Goal: Transaction & Acquisition: Book appointment/travel/reservation

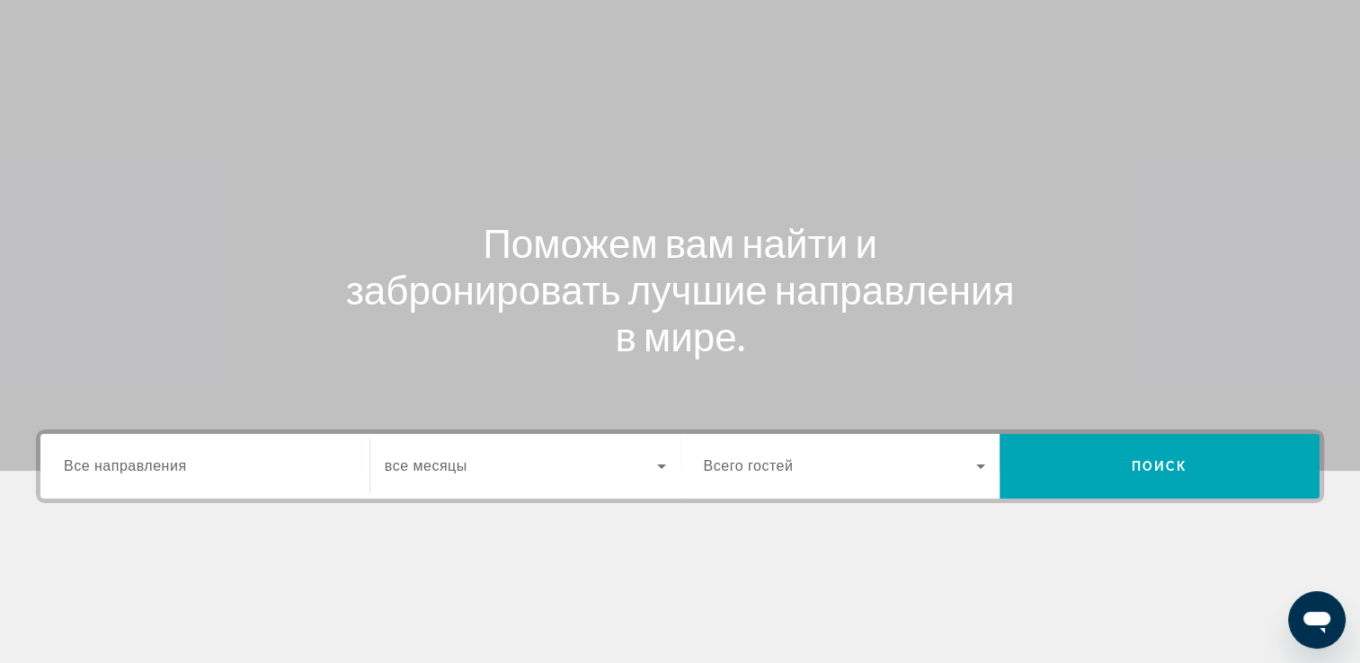
scroll to position [307, 0]
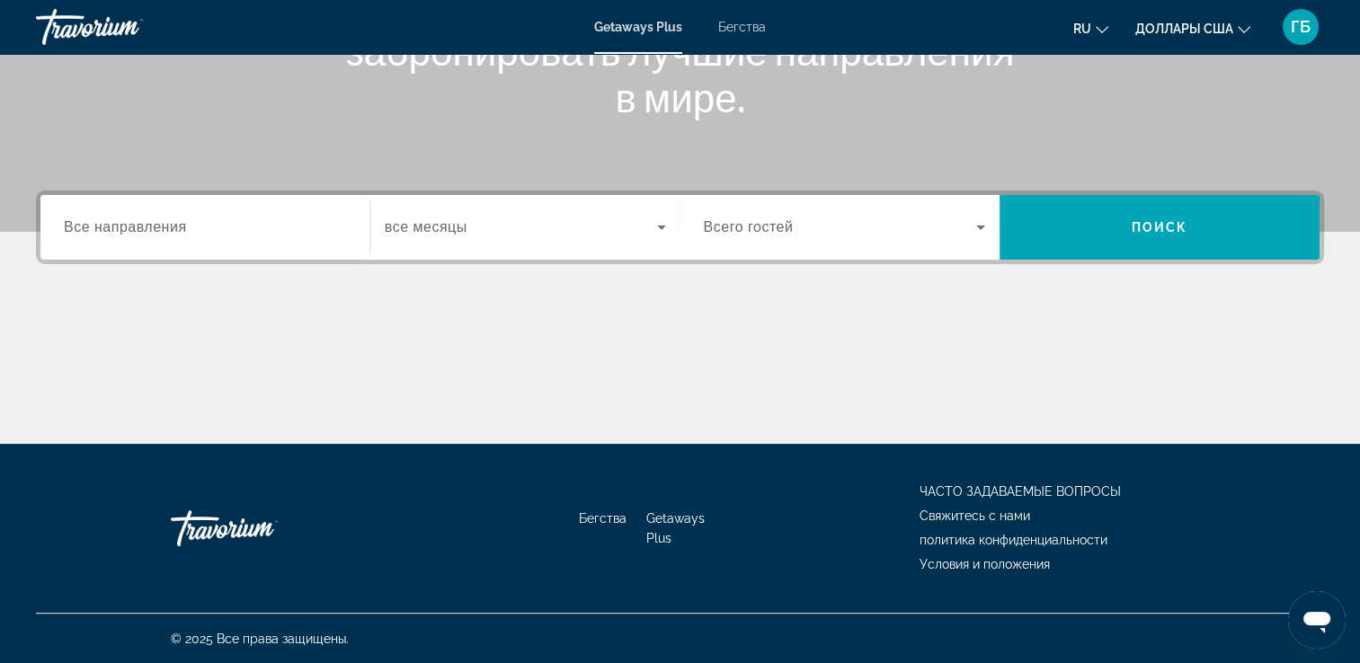
click at [197, 228] on input "Destination Все направления" at bounding box center [205, 229] width 282 height 22
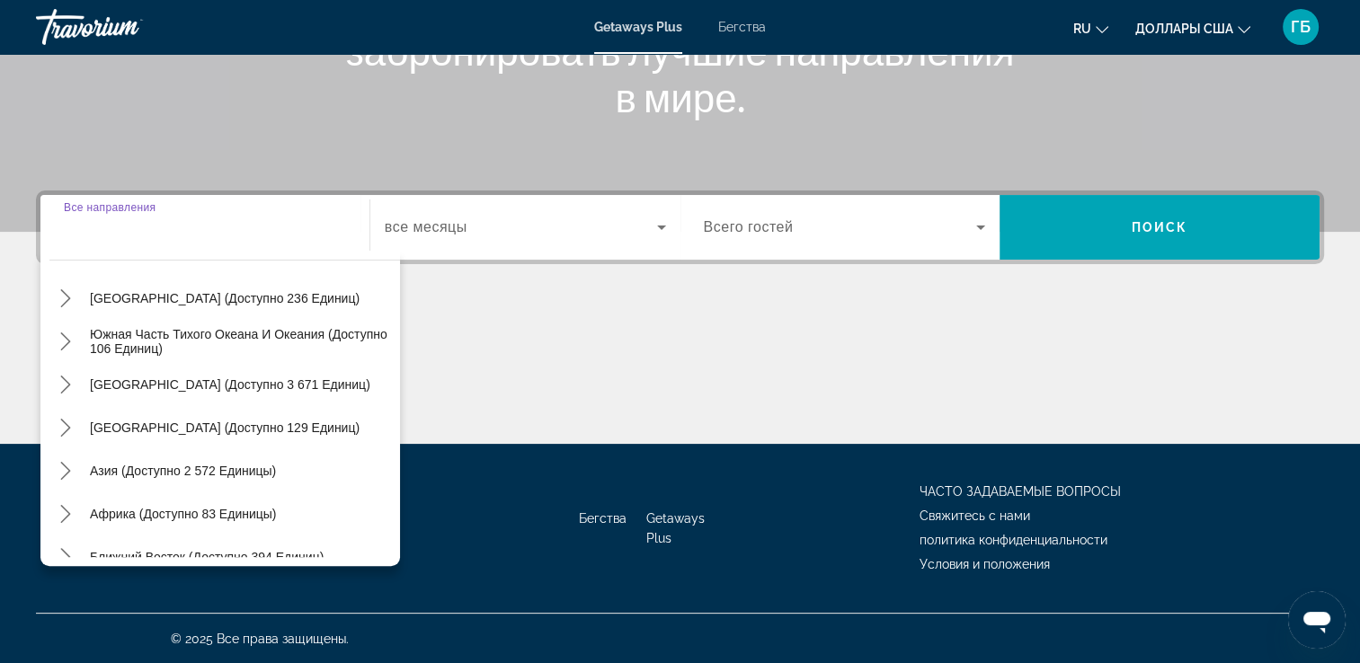
scroll to position [291, 0]
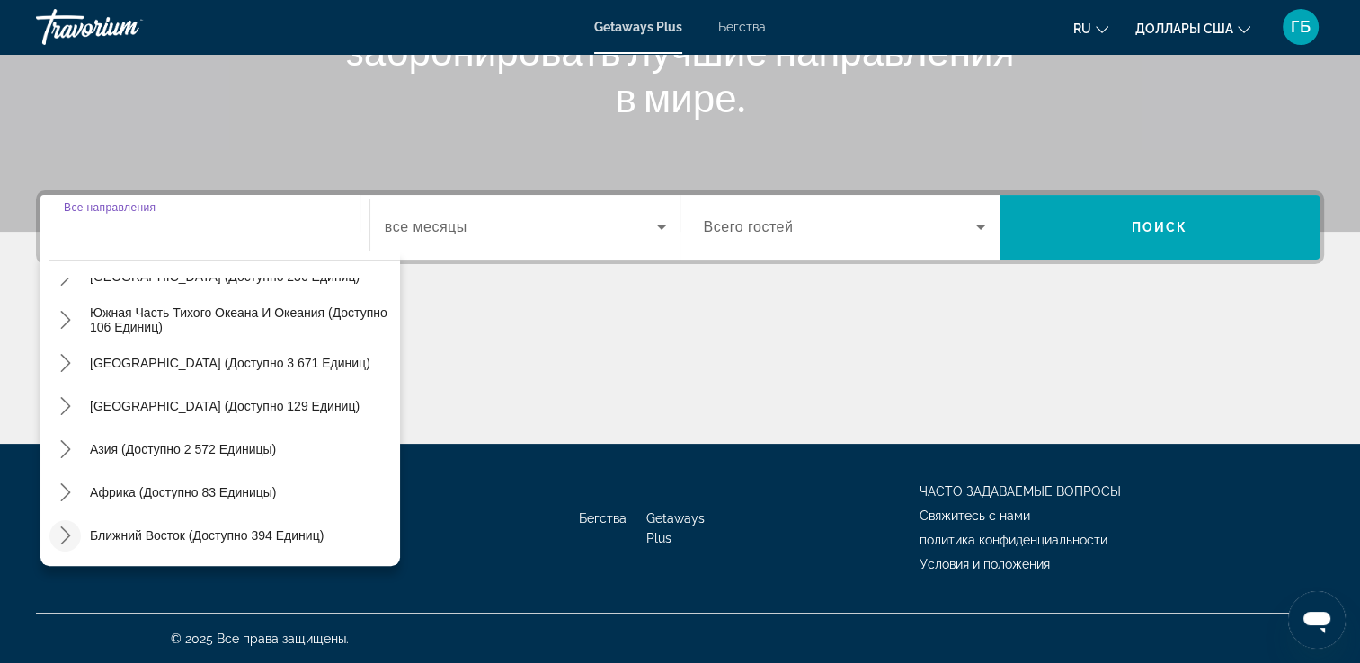
click at [61, 538] on icon "Переключить подменю «Ближний Восток» (доступно 394 единицы)" at bounding box center [66, 536] width 18 height 18
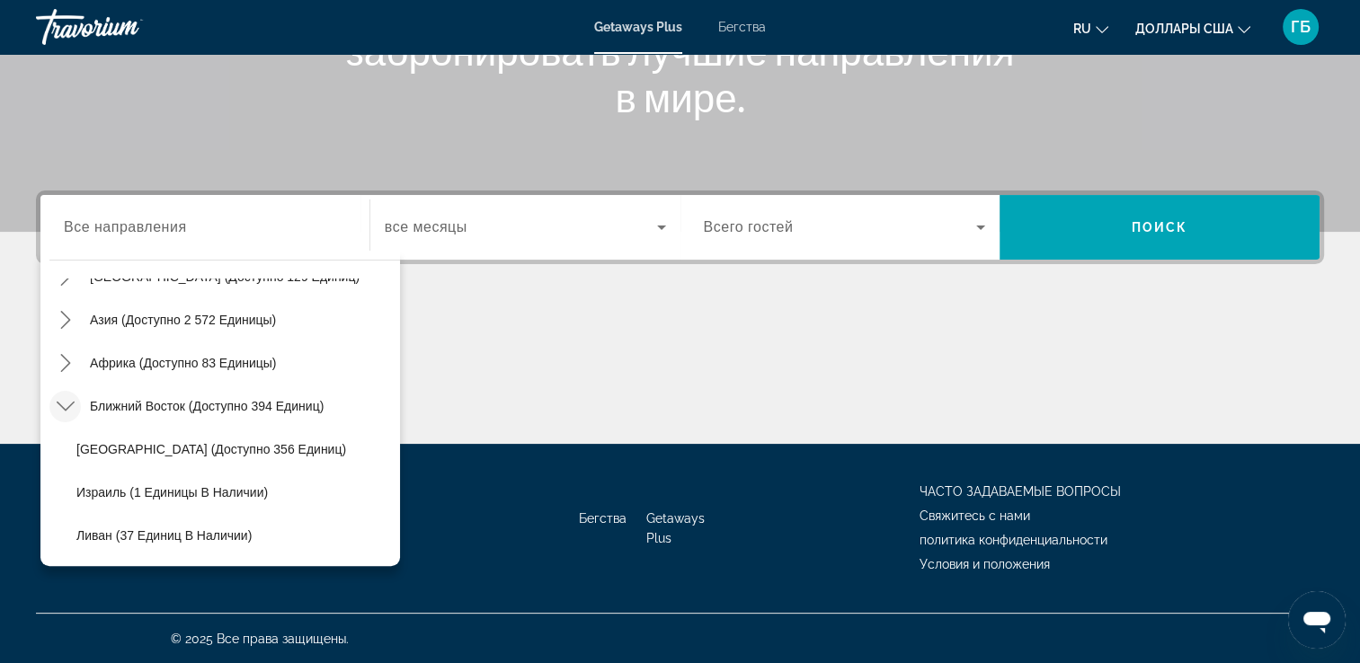
click at [67, 405] on icon "Переключить подменю «Ближний Восток» (доступно 394 единицы)" at bounding box center [66, 406] width 18 height 18
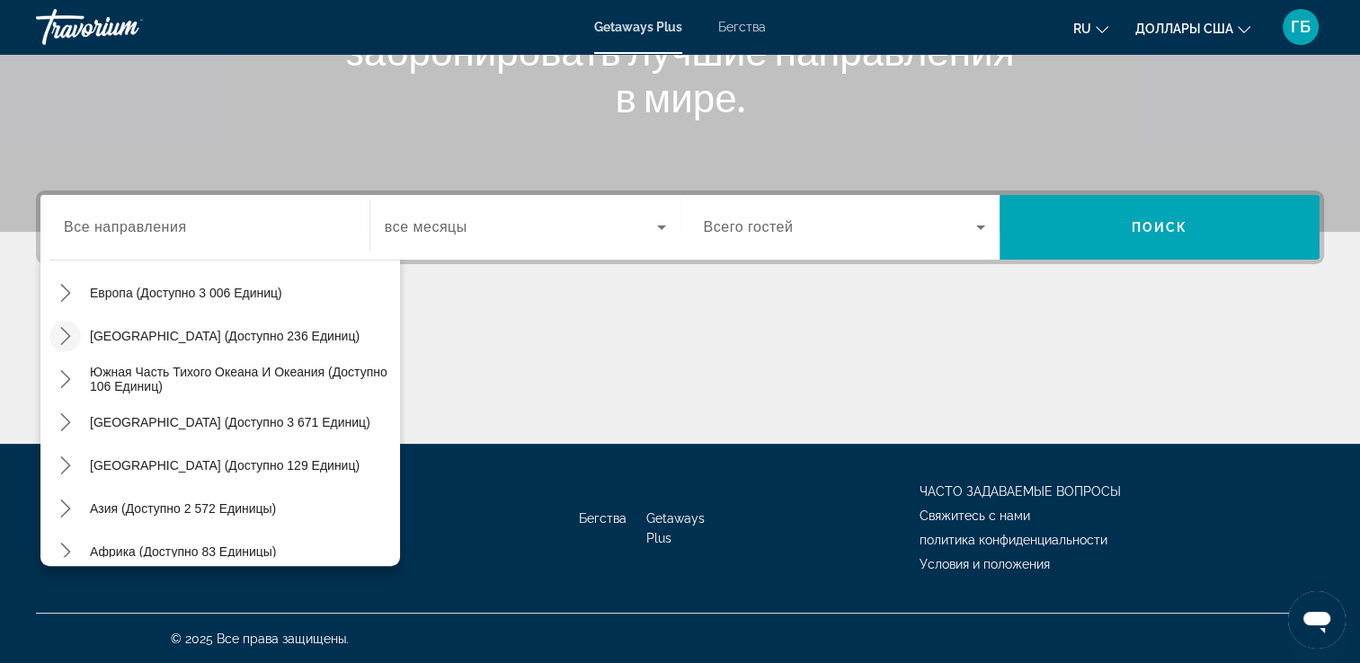
scroll to position [201, 0]
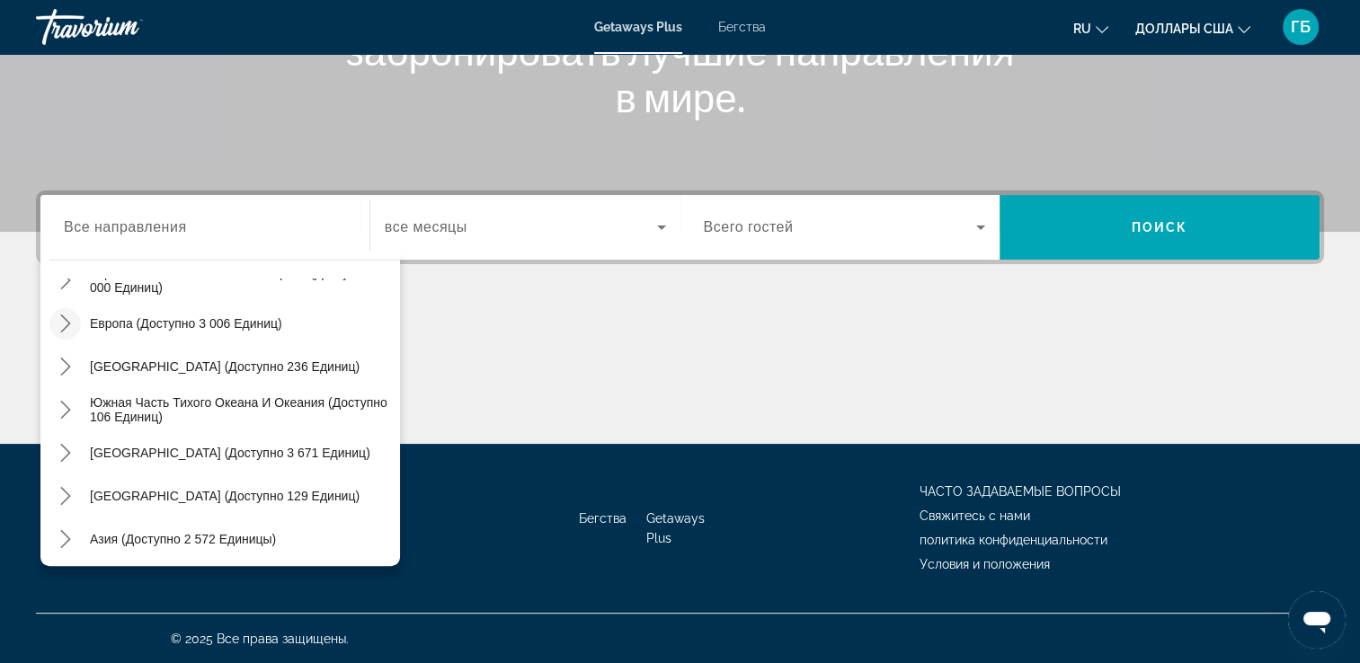
click at [61, 325] on icon "Переключить Европа (доступно 3,006 единиц) подменю" at bounding box center [66, 324] width 18 height 18
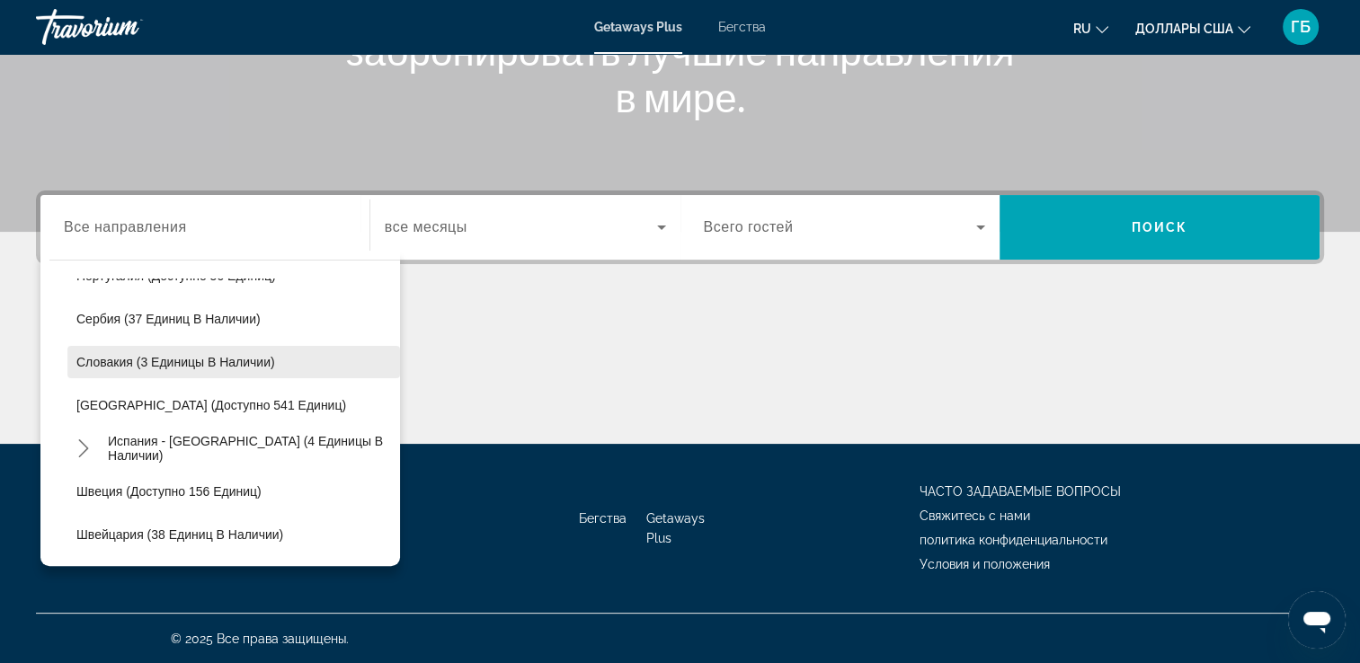
scroll to position [764, 0]
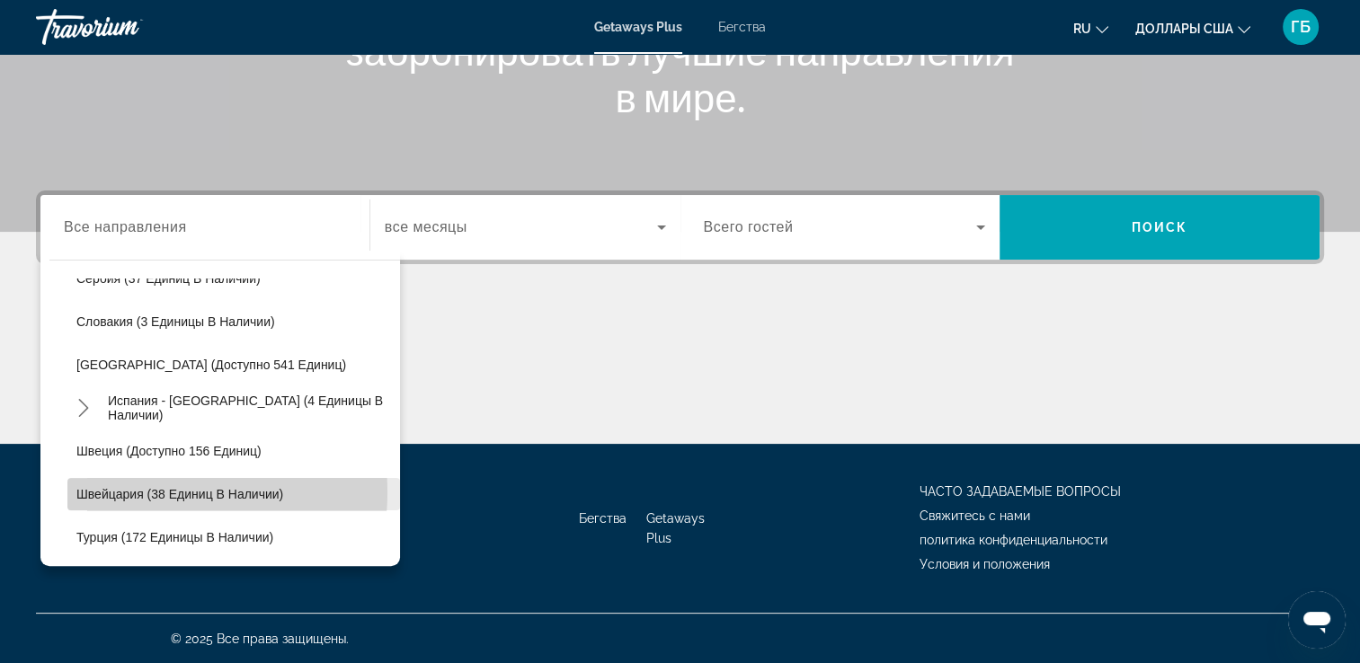
click at [122, 491] on span "Швейцария (38 единиц в наличии)" at bounding box center [179, 494] width 207 height 14
type input "**********"
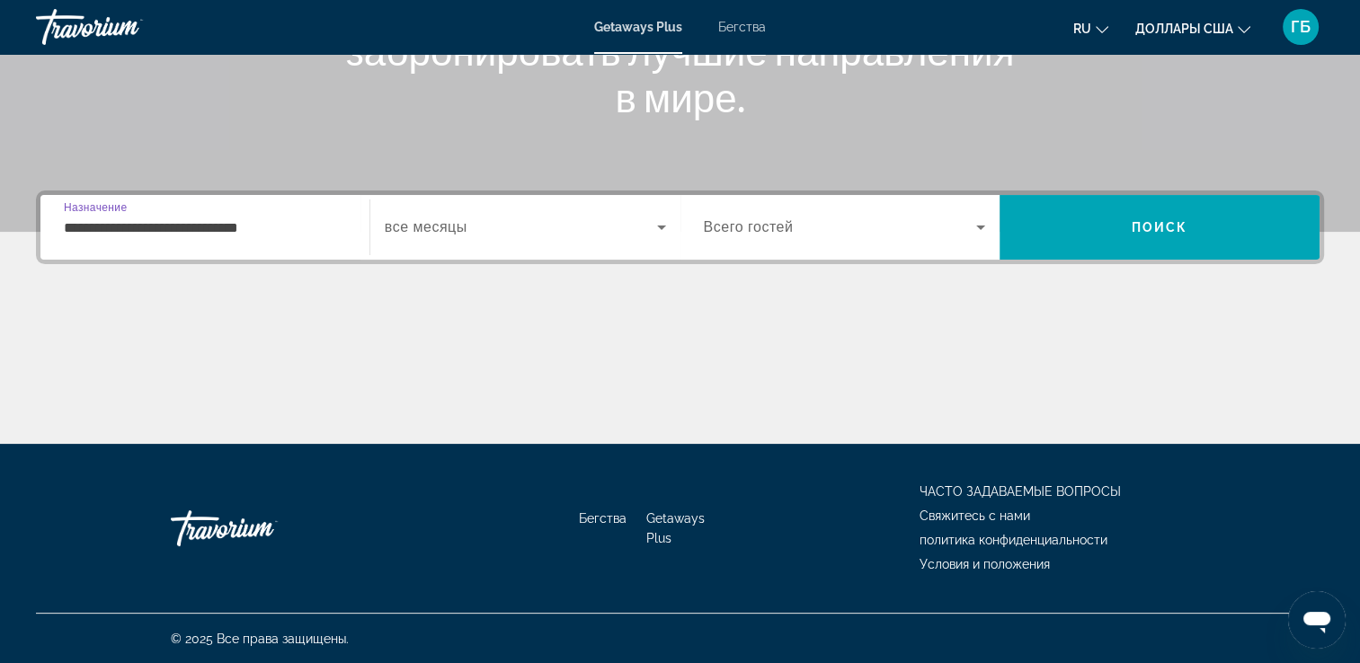
click at [658, 223] on icon "Виджет поиска" at bounding box center [662, 228] width 22 height 22
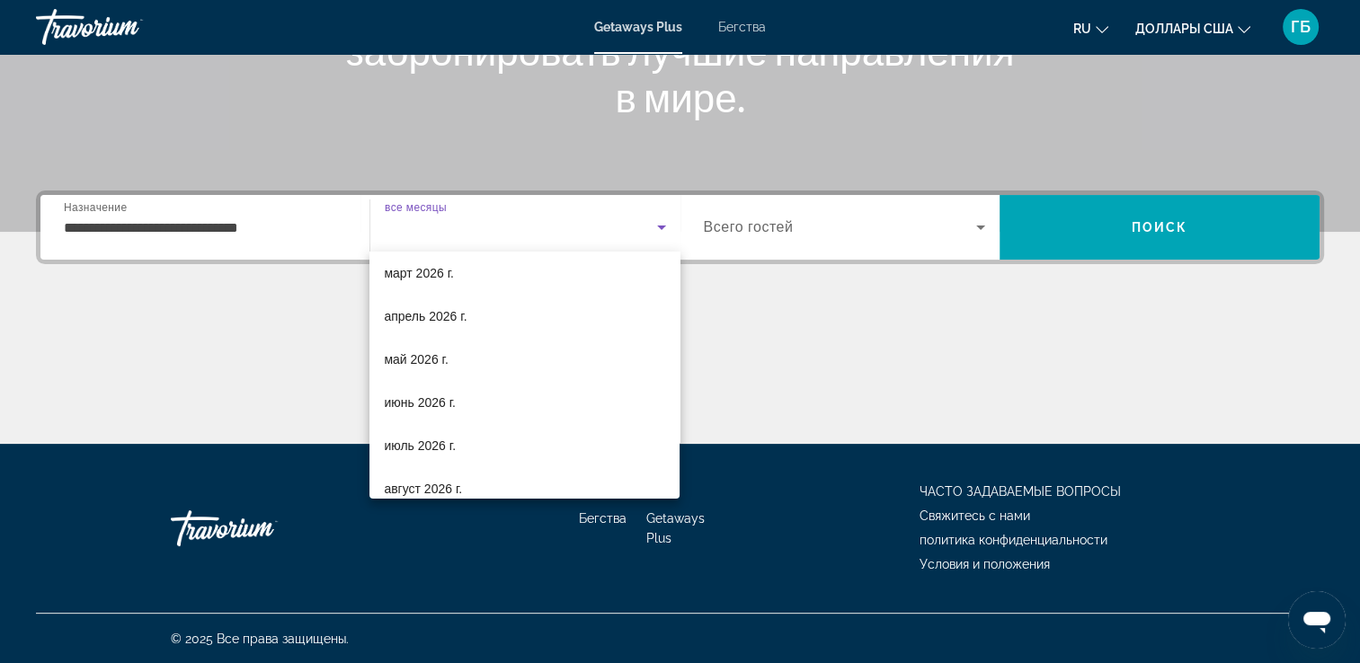
scroll to position [270, 0]
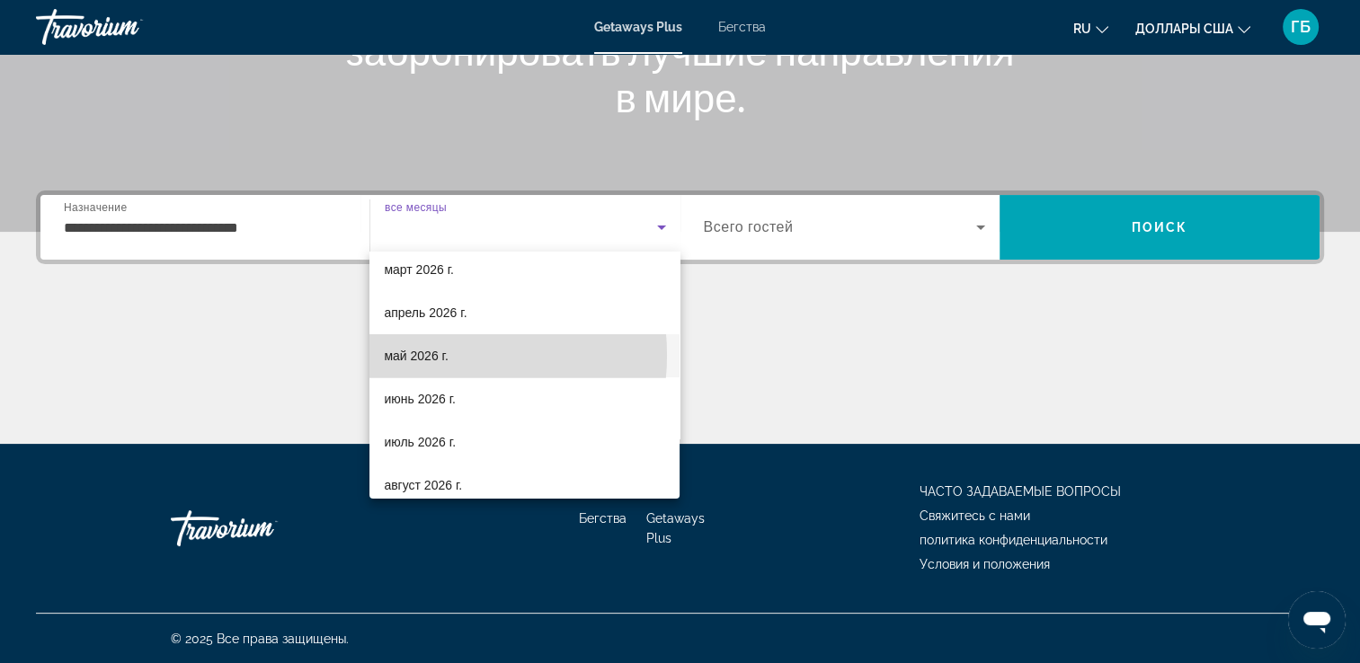
click at [413, 355] on font "май 2026 г." at bounding box center [416, 356] width 64 height 14
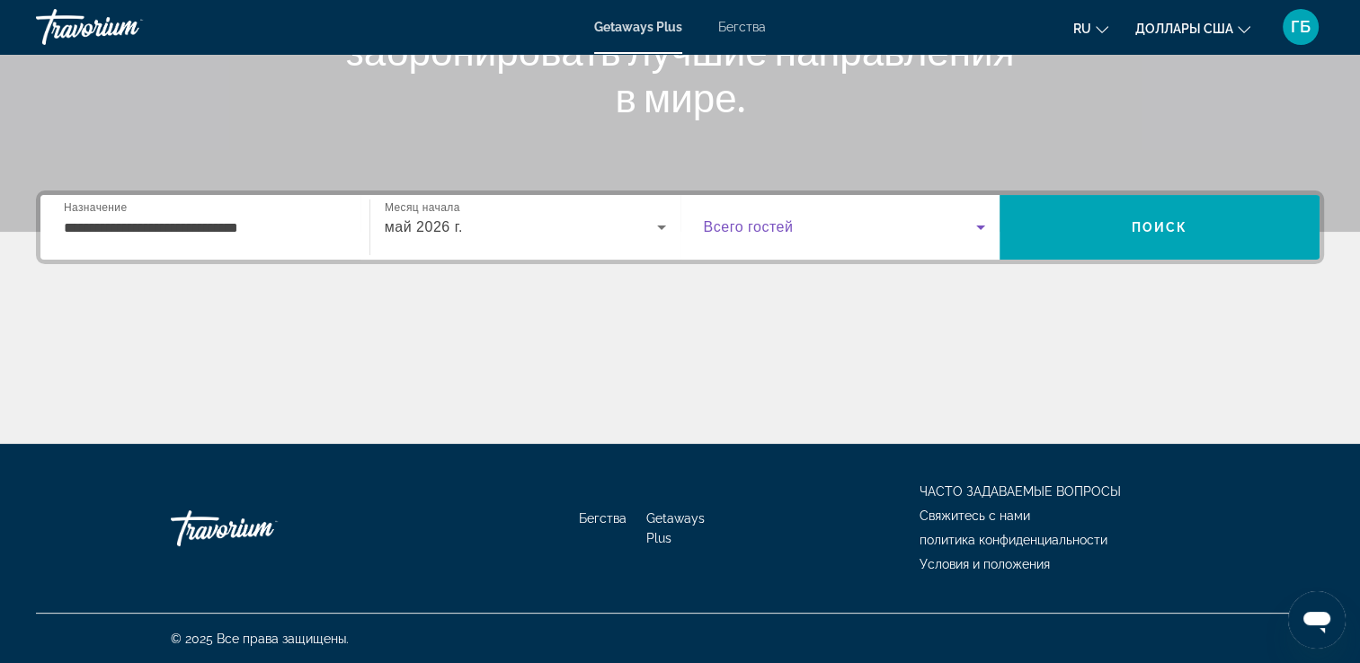
click at [978, 225] on icon "Виджет поиска" at bounding box center [981, 228] width 22 height 22
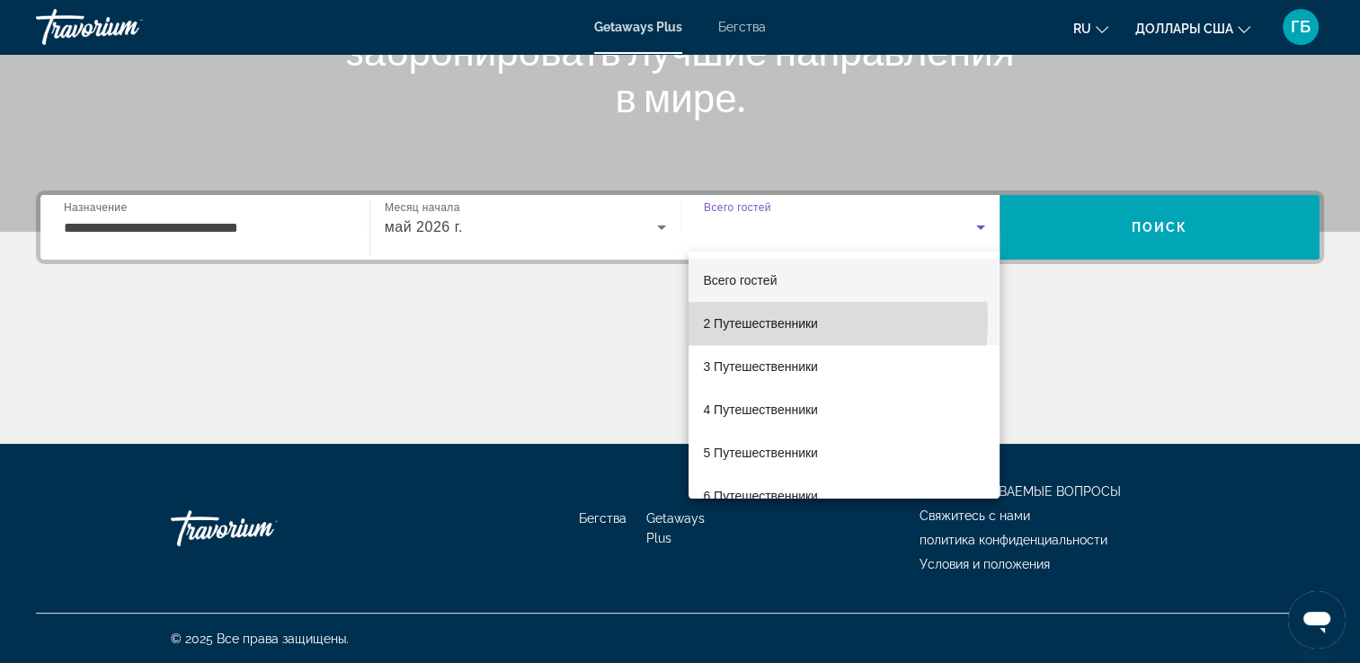
click at [757, 320] on font "2 Путешественники" at bounding box center [760, 323] width 115 height 14
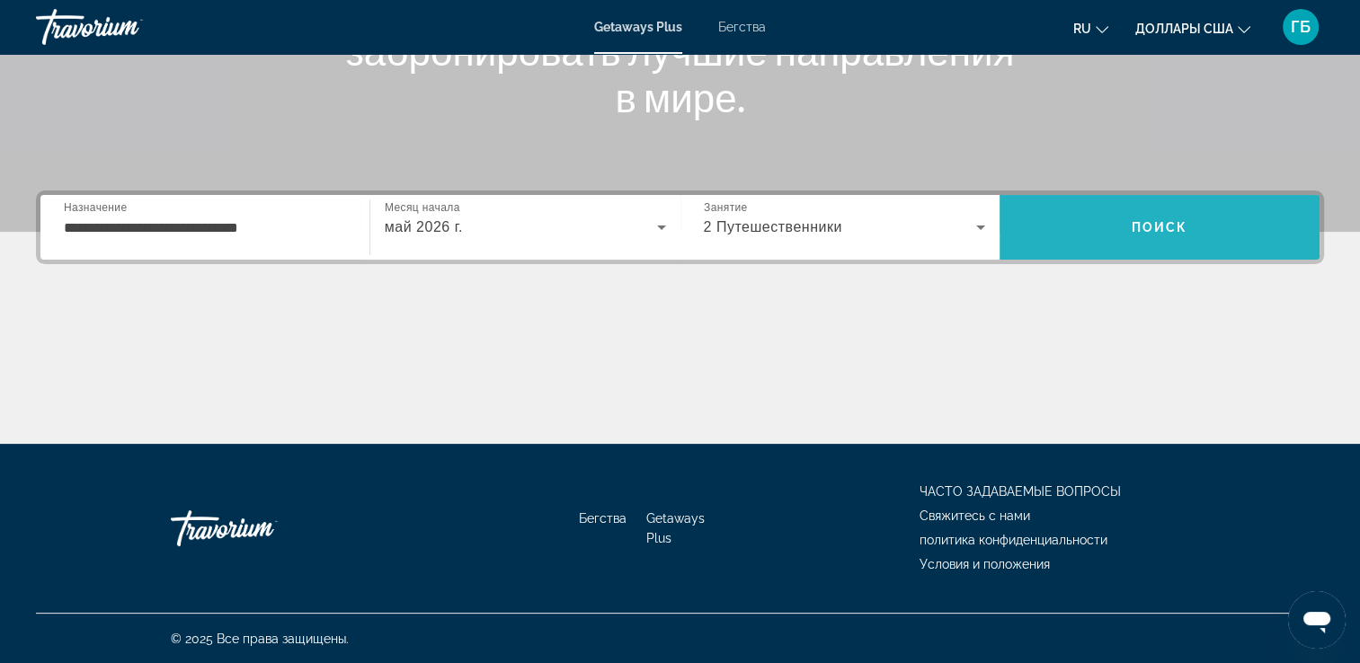
click at [1149, 239] on span "Искать" at bounding box center [1160, 227] width 320 height 43
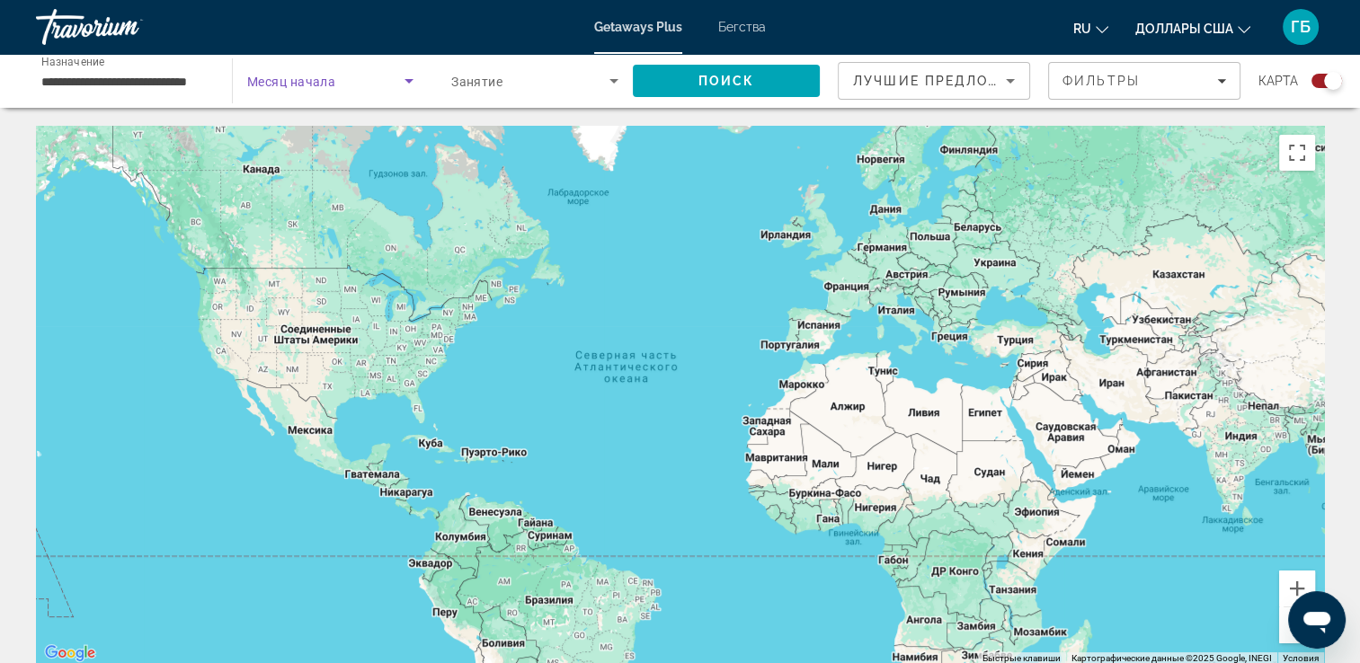
click at [408, 81] on icon "Виджет поиска" at bounding box center [409, 81] width 9 height 4
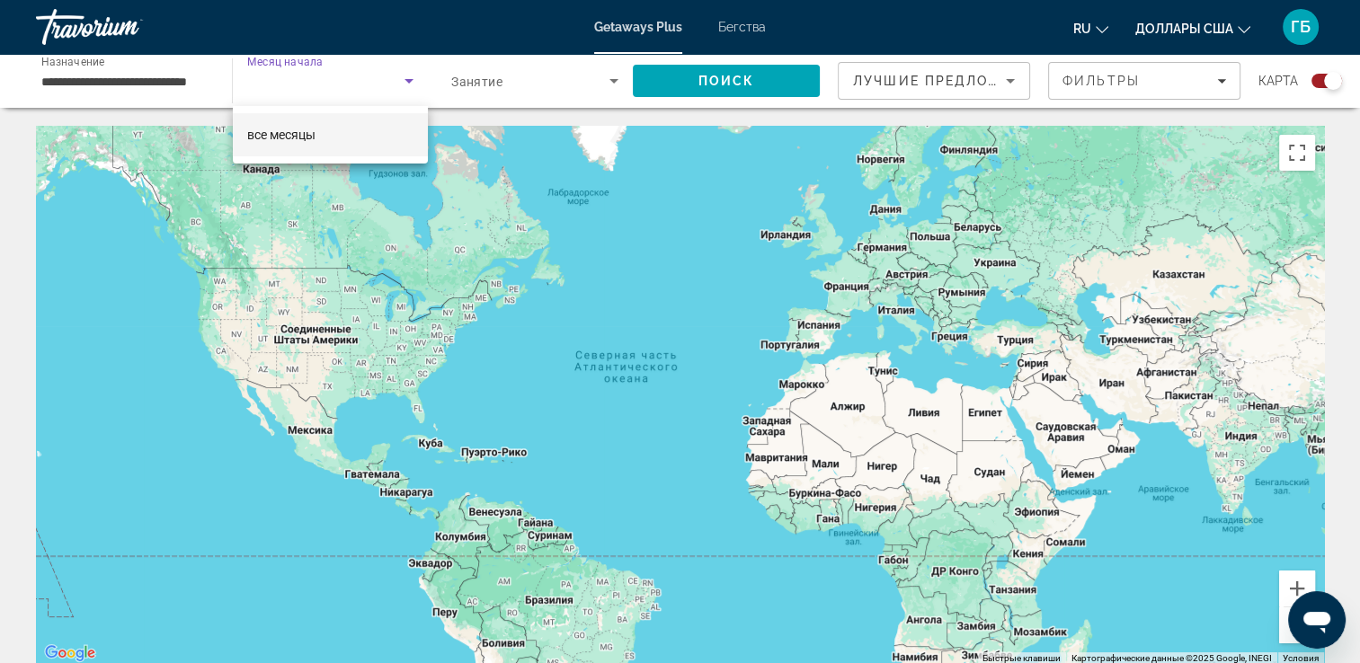
click at [1217, 85] on div at bounding box center [680, 331] width 1360 height 663
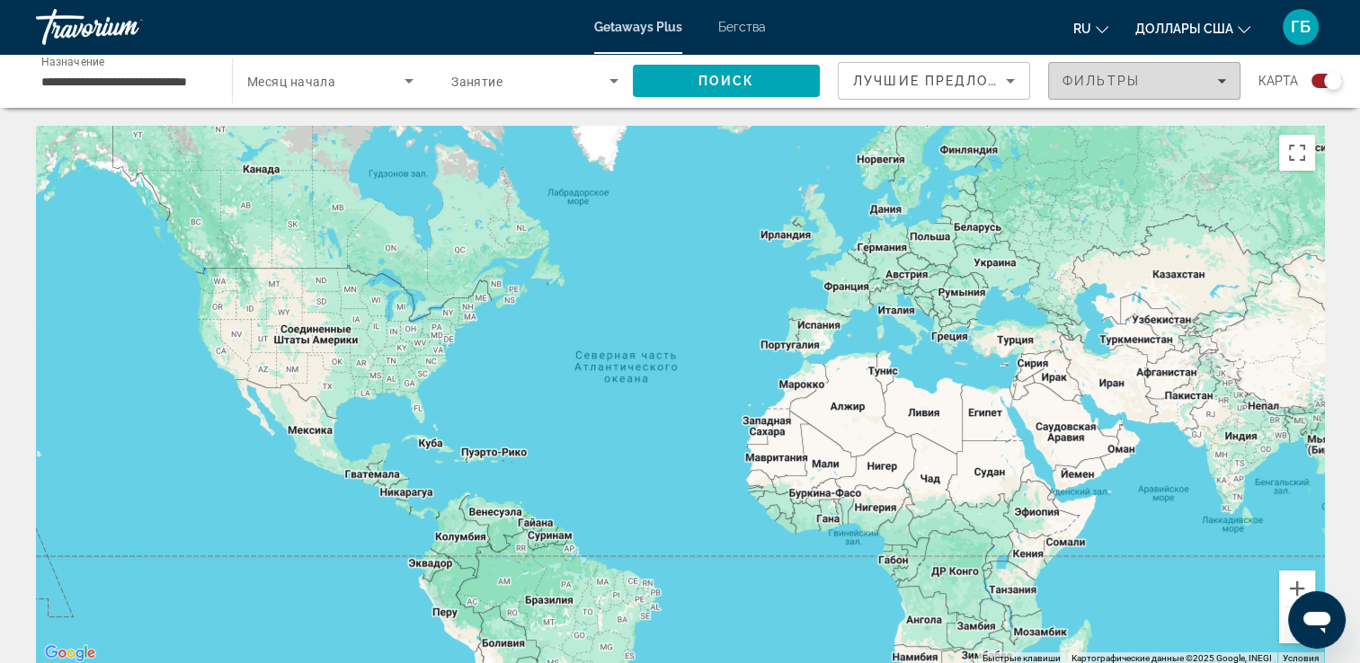
click at [1221, 84] on icon "Фильтры" at bounding box center [1221, 80] width 9 height 9
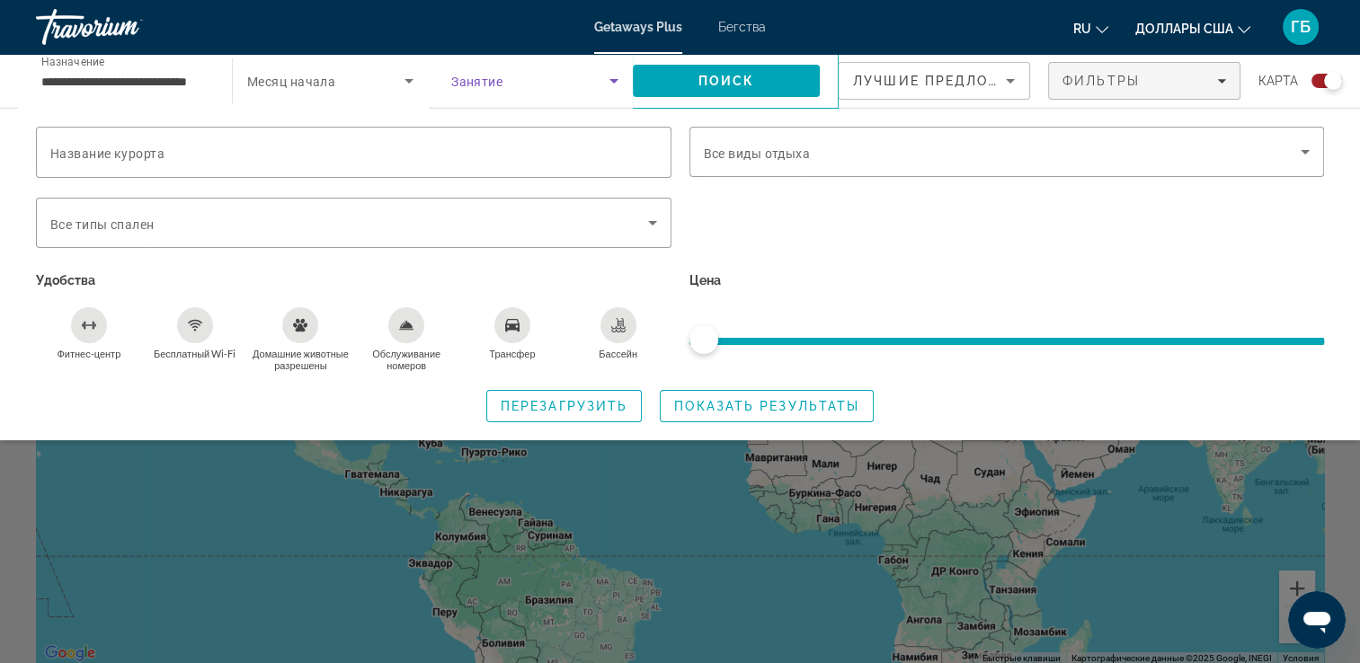
click at [611, 77] on icon "Виджет поиска" at bounding box center [614, 81] width 22 height 22
click at [377, 84] on div at bounding box center [680, 331] width 1360 height 663
click at [403, 81] on icon "Виджет поиска" at bounding box center [409, 81] width 22 height 22
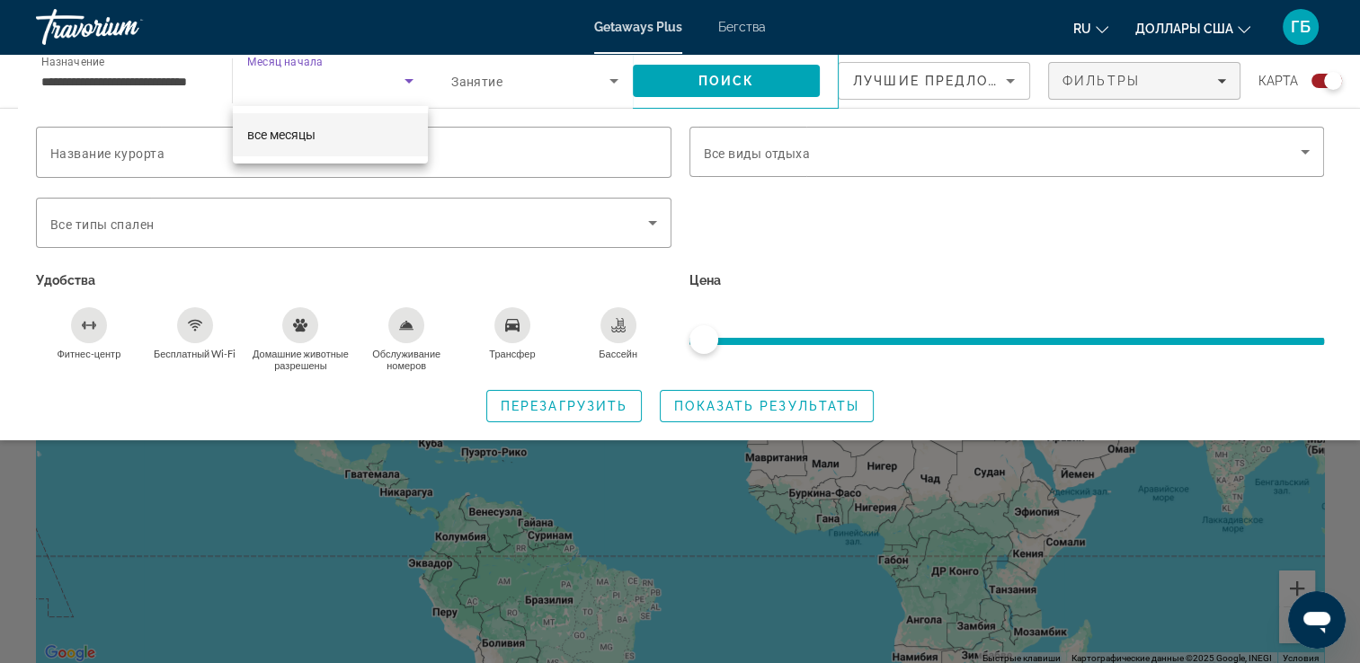
click at [278, 134] on span "все месяцы" at bounding box center [281, 135] width 68 height 14
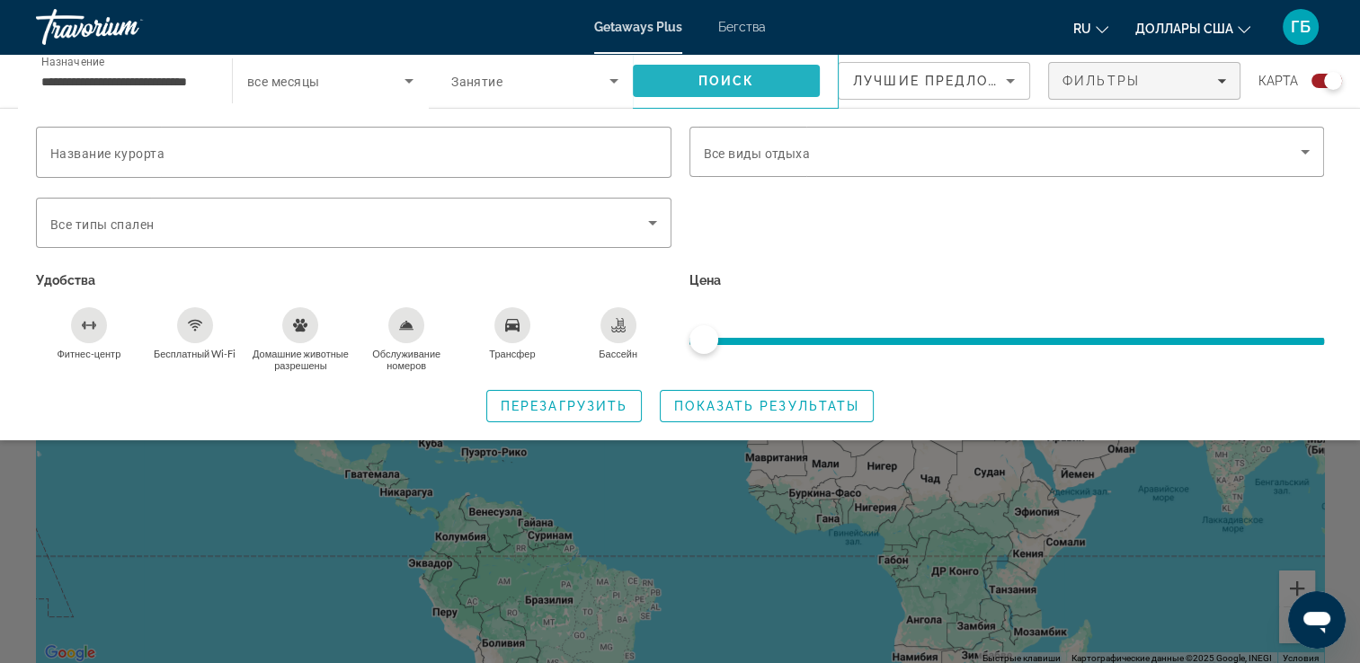
click at [722, 82] on span "Поиск" at bounding box center [726, 81] width 57 height 14
click at [822, 343] on span "ngx-слайдер" at bounding box center [1008, 341] width 636 height 7
click at [743, 343] on span "ngx-слайдер" at bounding box center [1008, 341] width 636 height 7
click at [740, 336] on span "ngx-слайдер" at bounding box center [1008, 338] width 636 height 29
drag, startPoint x: 709, startPoint y: 338, endPoint x: 759, endPoint y: 344, distance: 49.8
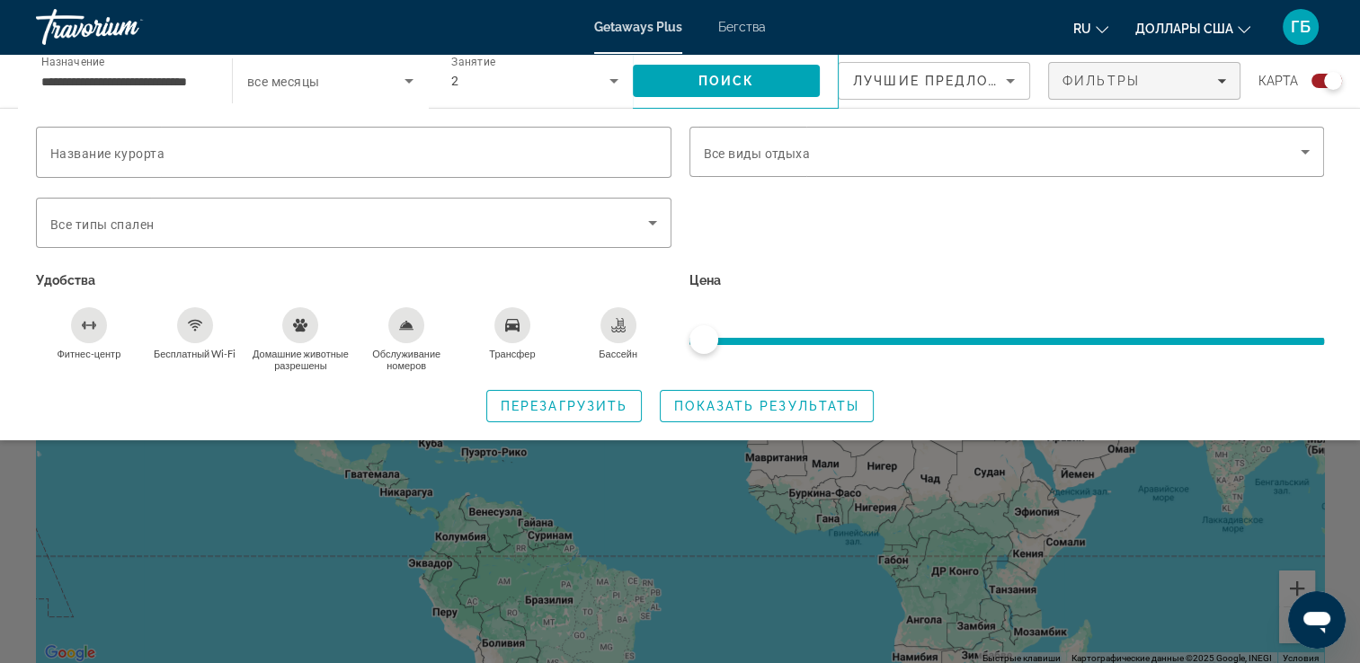
click at [759, 342] on ngx-slider "ngx-слайдер" at bounding box center [1008, 340] width 636 height 4
drag, startPoint x: 1338, startPoint y: 80, endPoint x: 1314, endPoint y: 83, distance: 23.5
click at [1314, 83] on div "Виджет поиска" at bounding box center [1327, 81] width 31 height 14
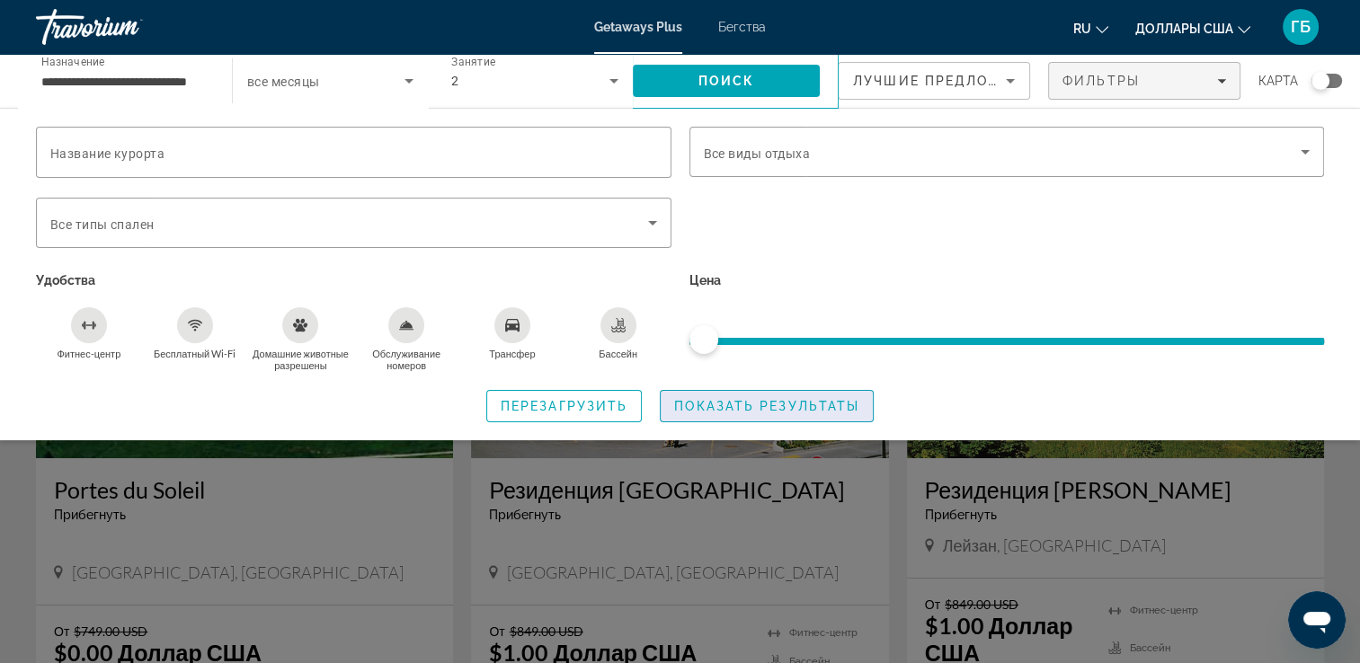
click at [742, 405] on span "Показать результаты" at bounding box center [766, 406] width 185 height 14
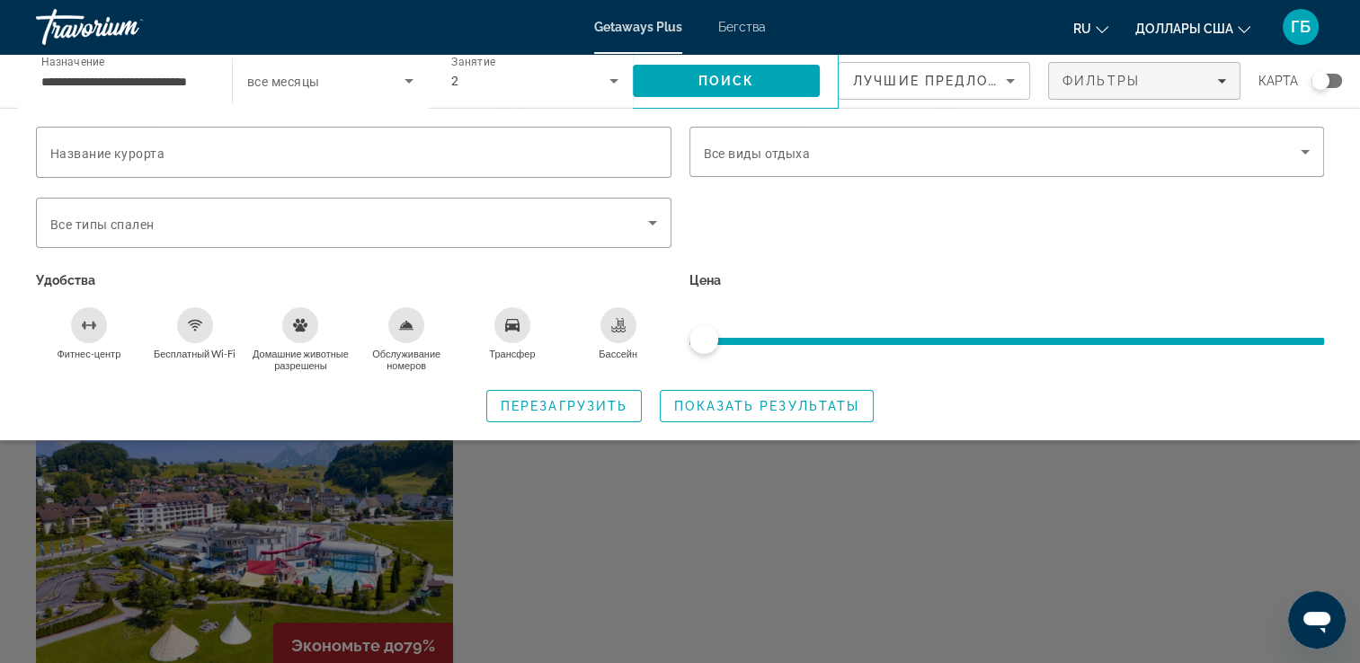
scroll to position [360, 0]
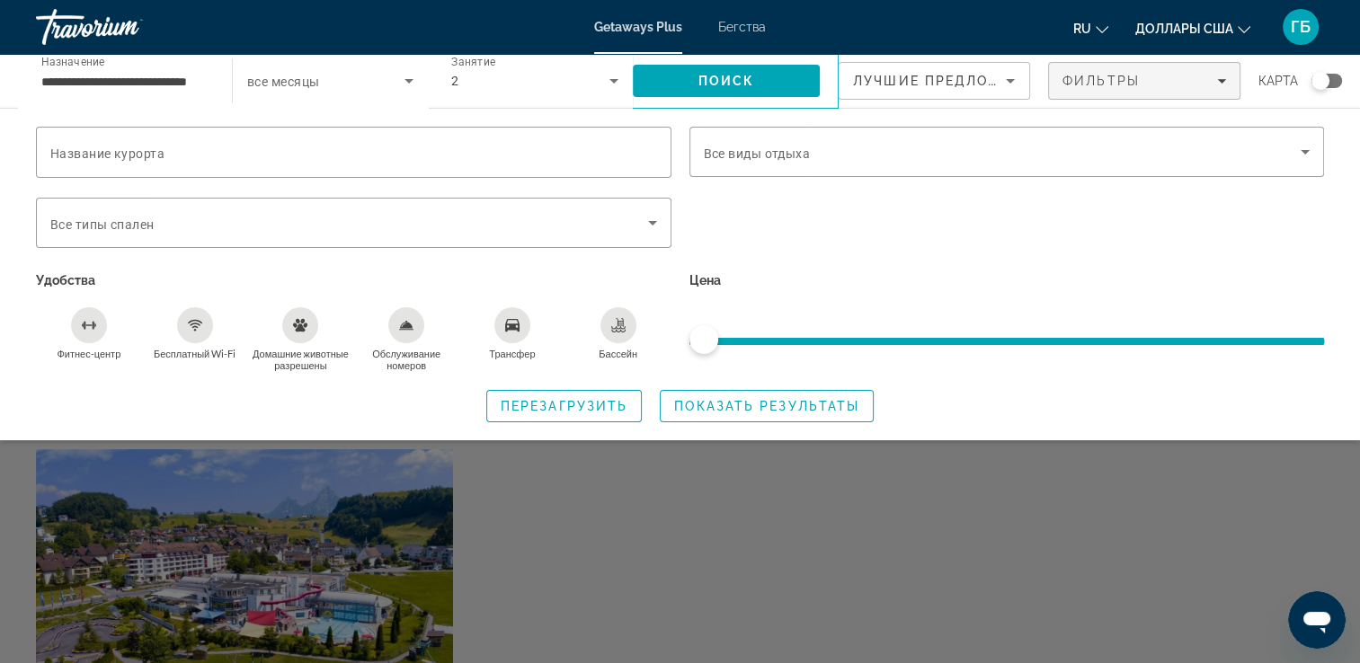
click at [334, 559] on div "Виджет поиска" at bounding box center [680, 467] width 1360 height 394
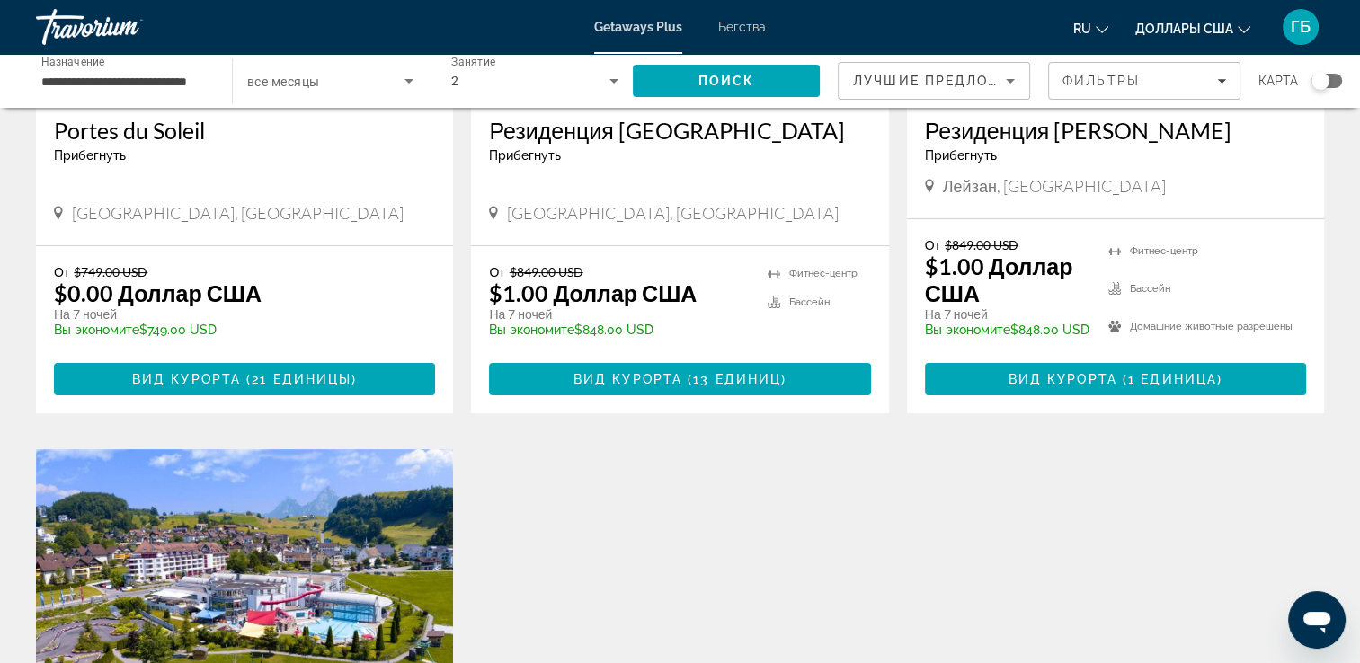
click at [295, 516] on img "Основное содержание" at bounding box center [244, 593] width 417 height 288
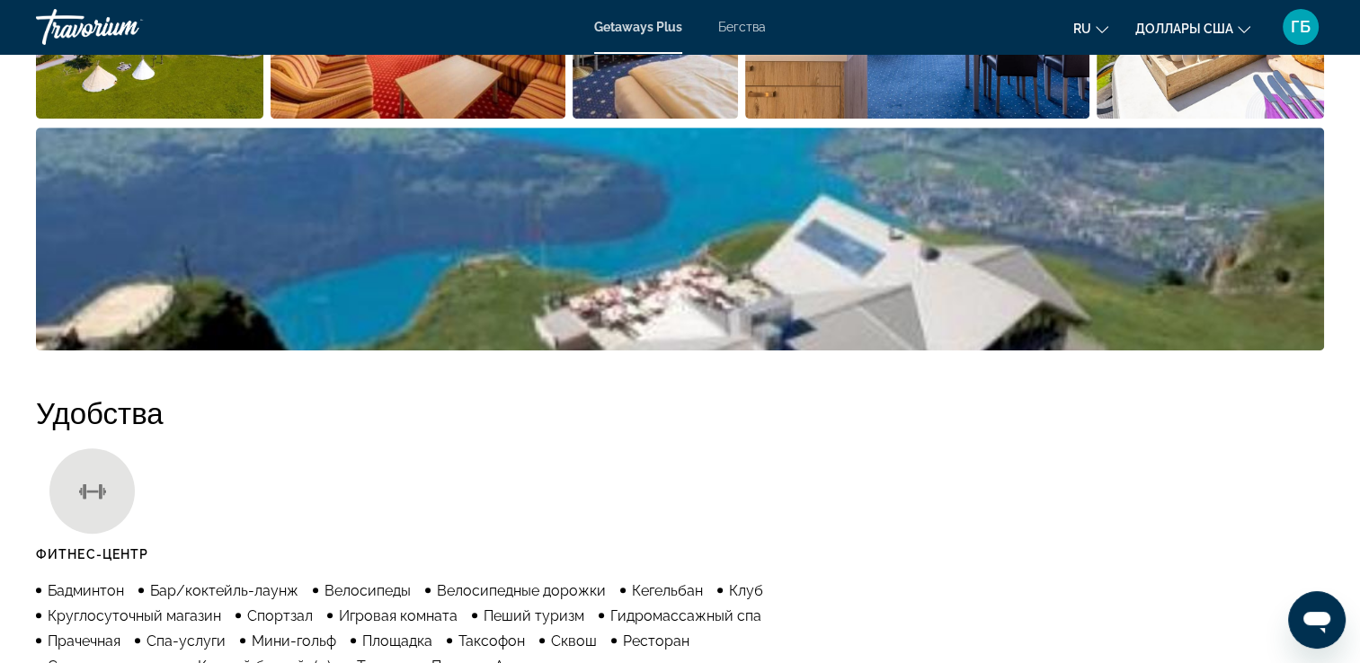
scroll to position [629, 0]
